Goal: Task Accomplishment & Management: Use online tool/utility

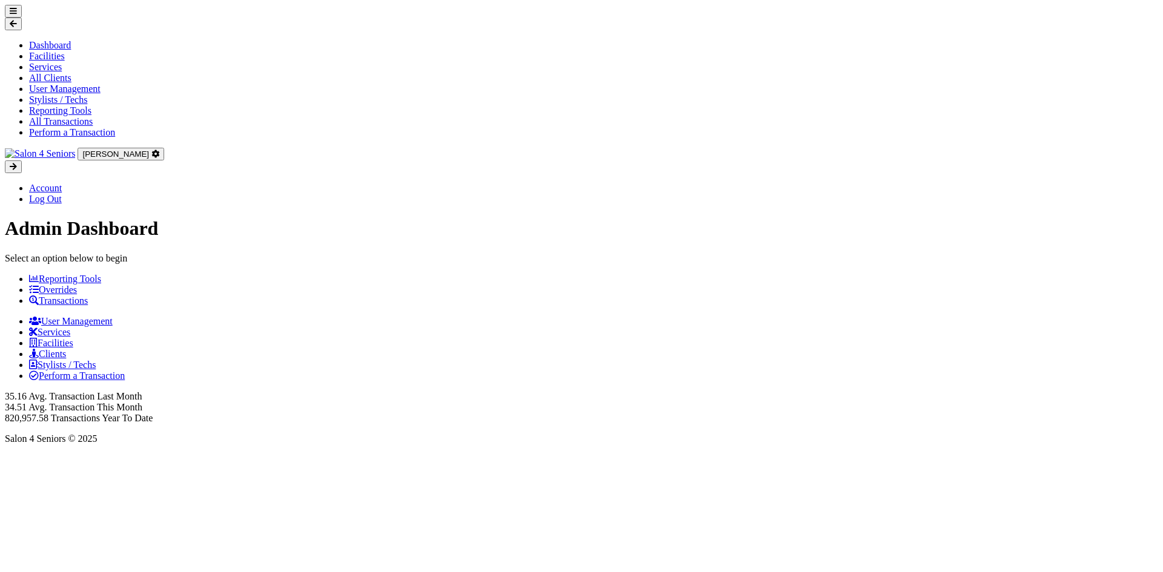
click at [88, 296] on link "Transactions" at bounding box center [58, 301] width 59 height 10
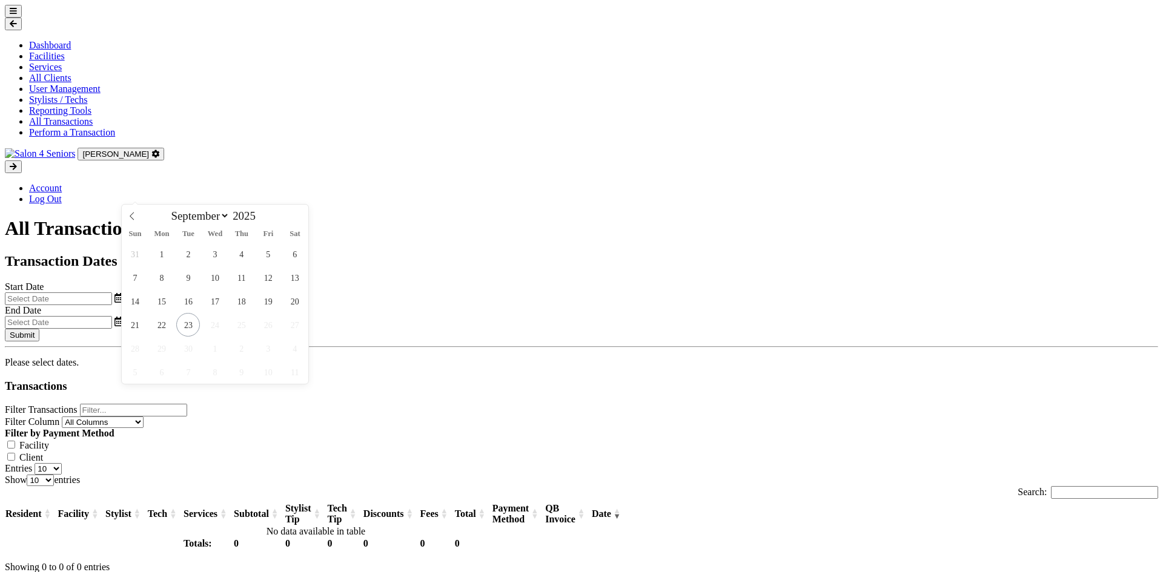
click at [112, 293] on input "text" at bounding box center [58, 299] width 107 height 13
click at [187, 322] on span "23" at bounding box center [188, 325] width 24 height 24
type input "[DATE]"
click at [112, 316] on input "text" at bounding box center [58, 322] width 107 height 13
click at [621, 322] on span "23" at bounding box center [620, 325] width 24 height 24
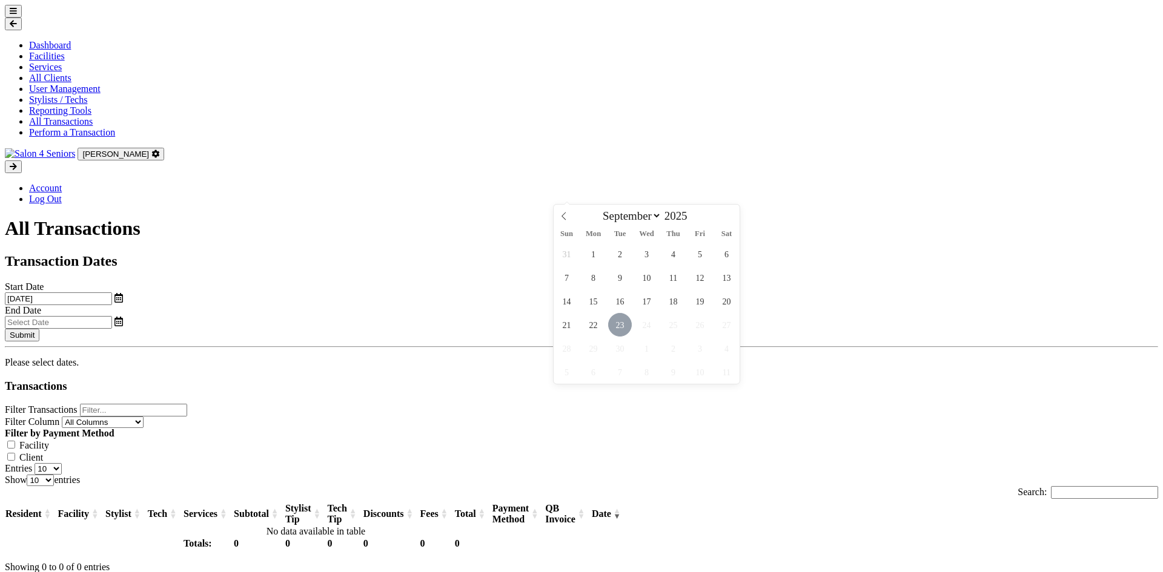
type input "[DATE]"
click at [39, 329] on button "Submit" at bounding box center [22, 335] width 35 height 13
